Goal: Check status

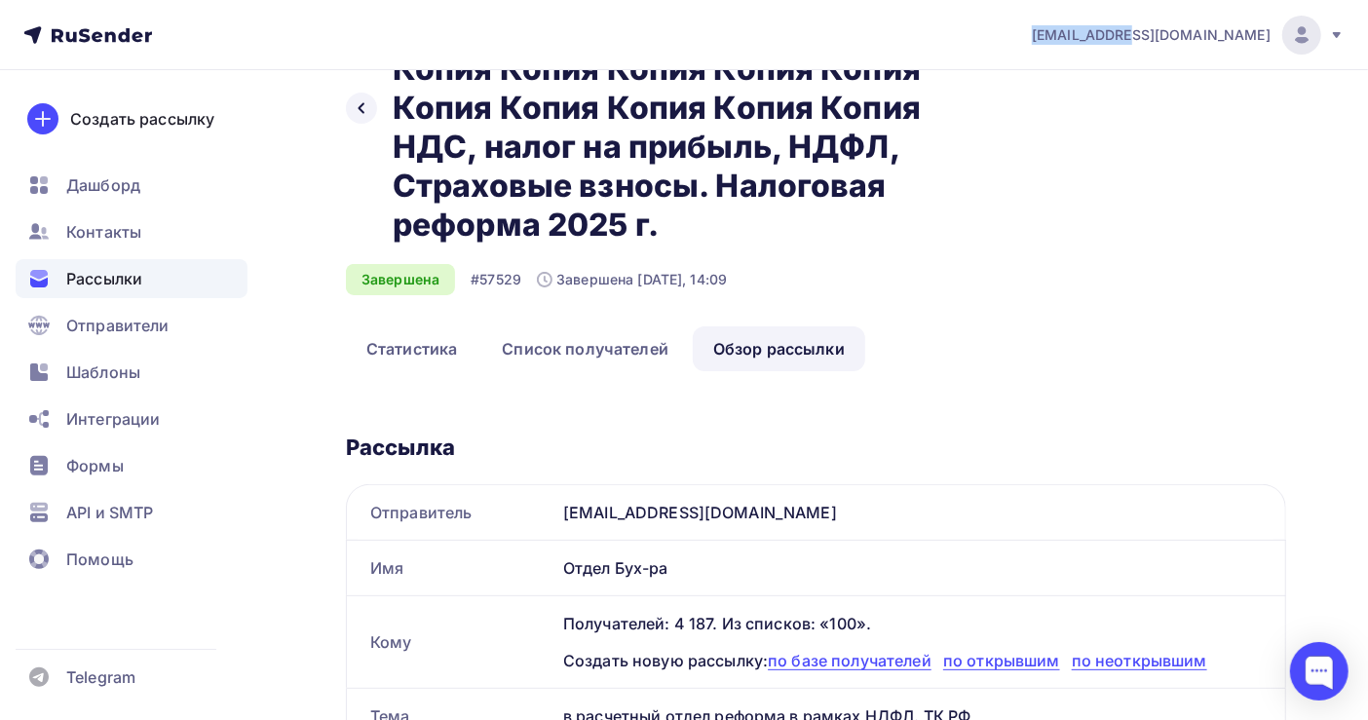
click at [74, 271] on span "Рассылки" at bounding box center [104, 278] width 76 height 23
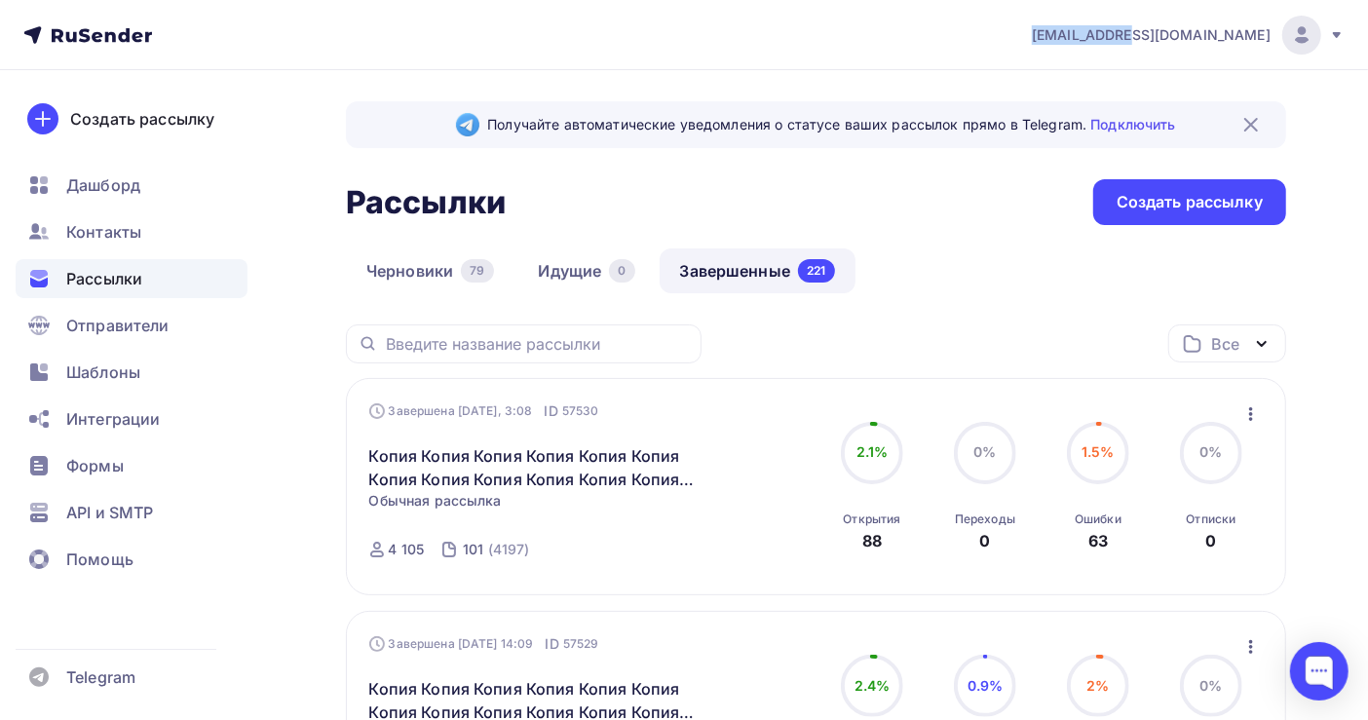
click at [715, 271] on link "Завершенные 221" at bounding box center [758, 270] width 196 height 45
click at [714, 278] on link "Завершенные 221" at bounding box center [758, 270] width 196 height 45
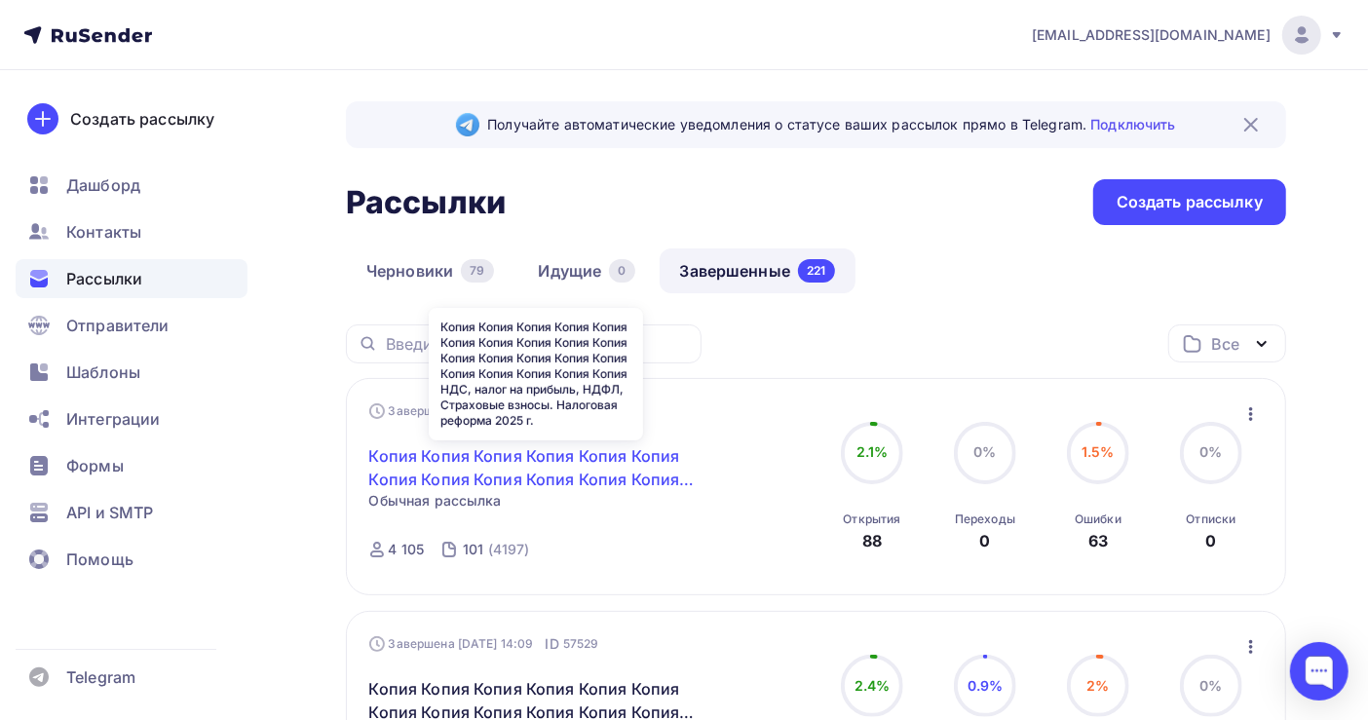
click at [567, 457] on link "Копия Копия Копия Копия Копия Копия Копия Копия Копия Копия Копия Копия Копия К…" at bounding box center [536, 467] width 334 height 47
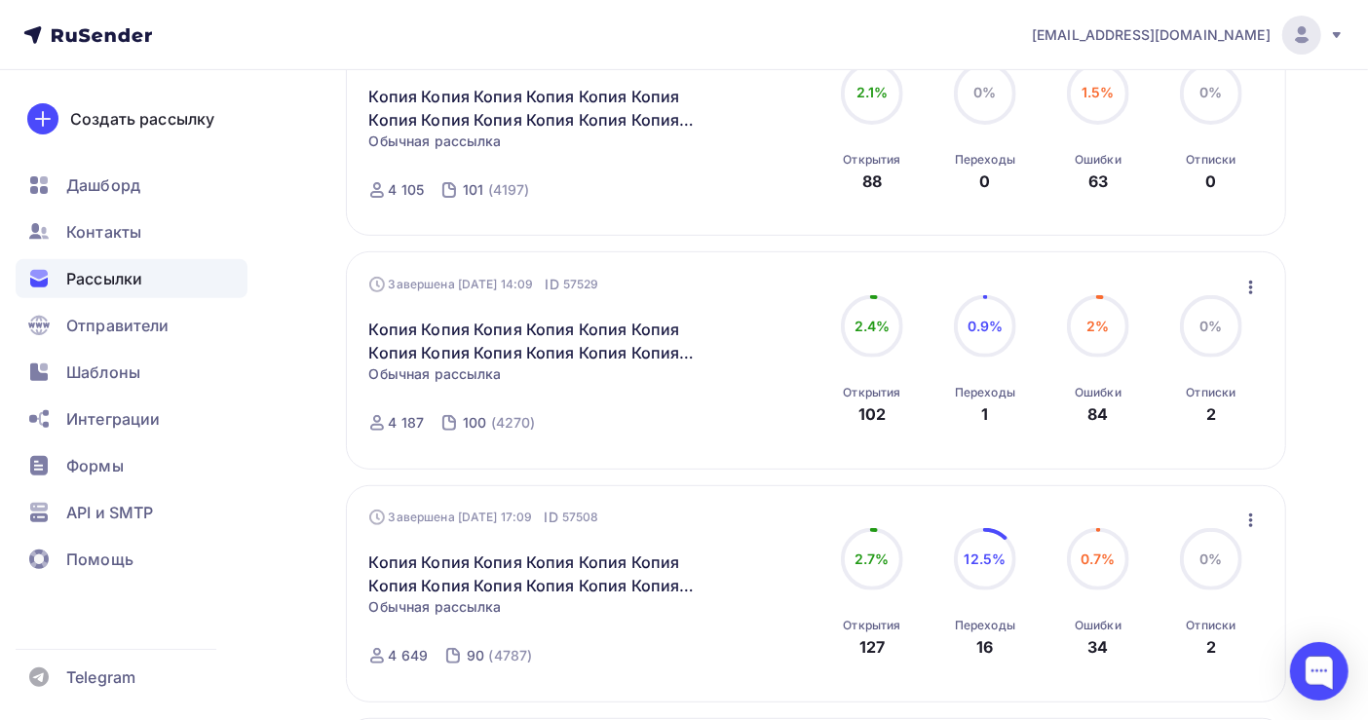
scroll to position [390, 0]
